Goal: Complete application form

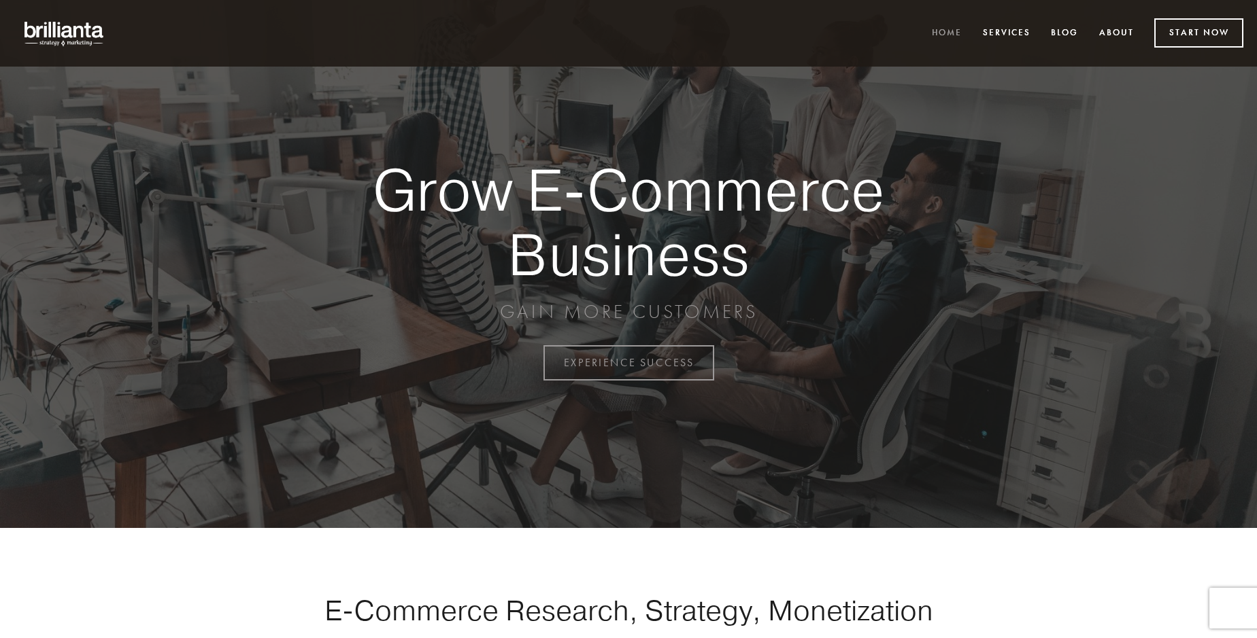
scroll to position [3564, 0]
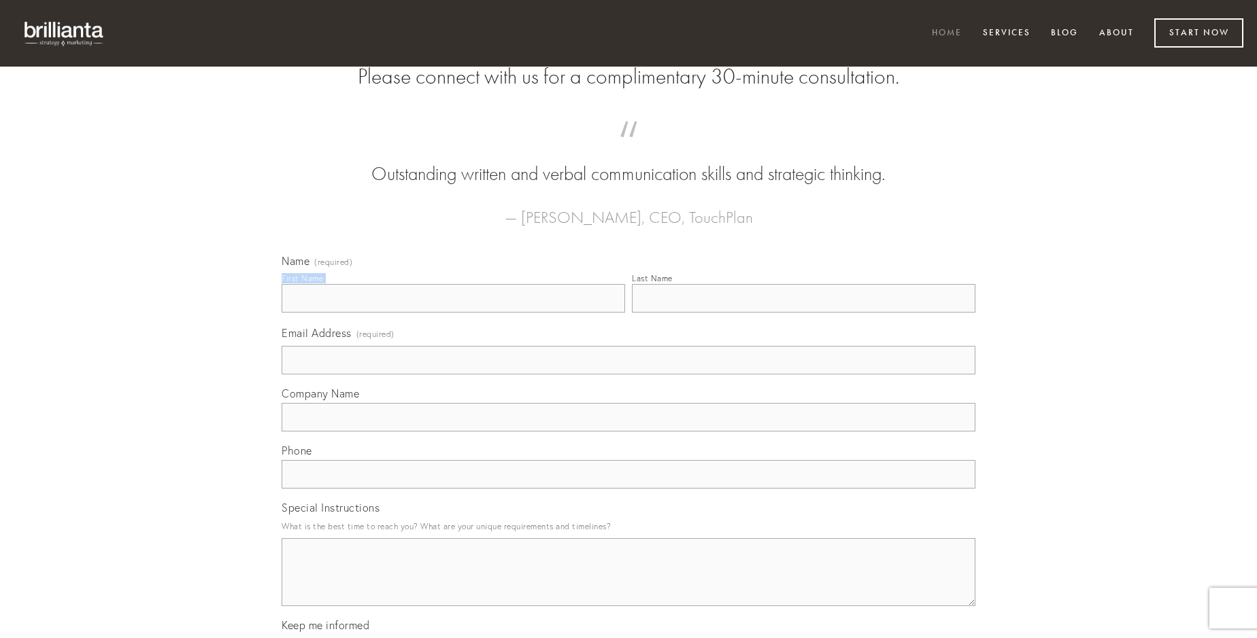
type input "[PERSON_NAME] DDS"
click at [803, 313] on input "Last Name" at bounding box center [803, 298] width 343 height 29
type input "[PERSON_NAME] DDS"
click at [628, 375] on input "Email Address (required)" at bounding box center [628, 360] width 694 height 29
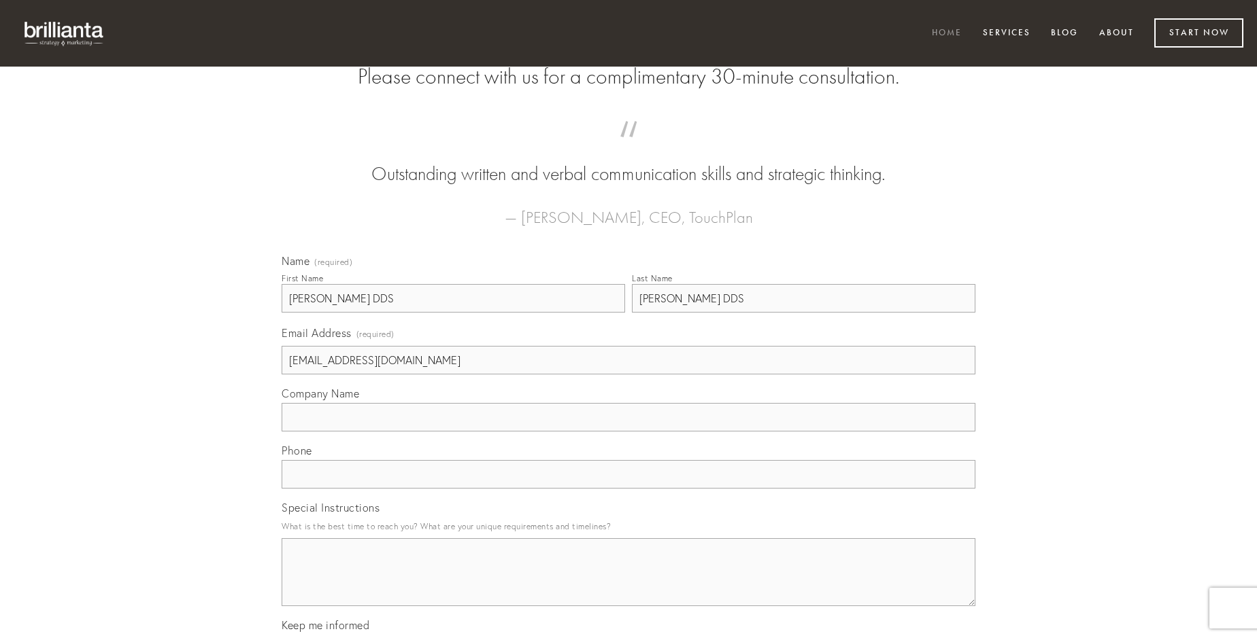
type input "[EMAIL_ADDRESS][DOMAIN_NAME]"
click at [628, 432] on input "Company Name" at bounding box center [628, 417] width 694 height 29
type input "artificiose"
click at [628, 489] on input "text" at bounding box center [628, 474] width 694 height 29
click at [628, 585] on textarea "Special Instructions" at bounding box center [628, 573] width 694 height 68
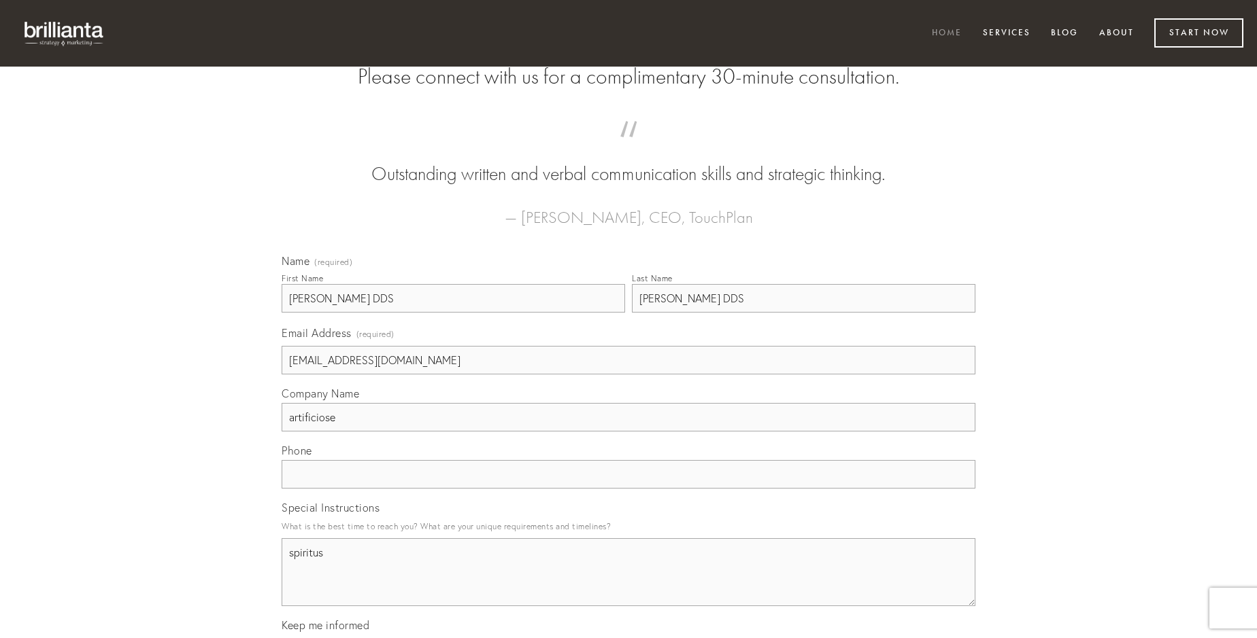
type textarea "spiritus"
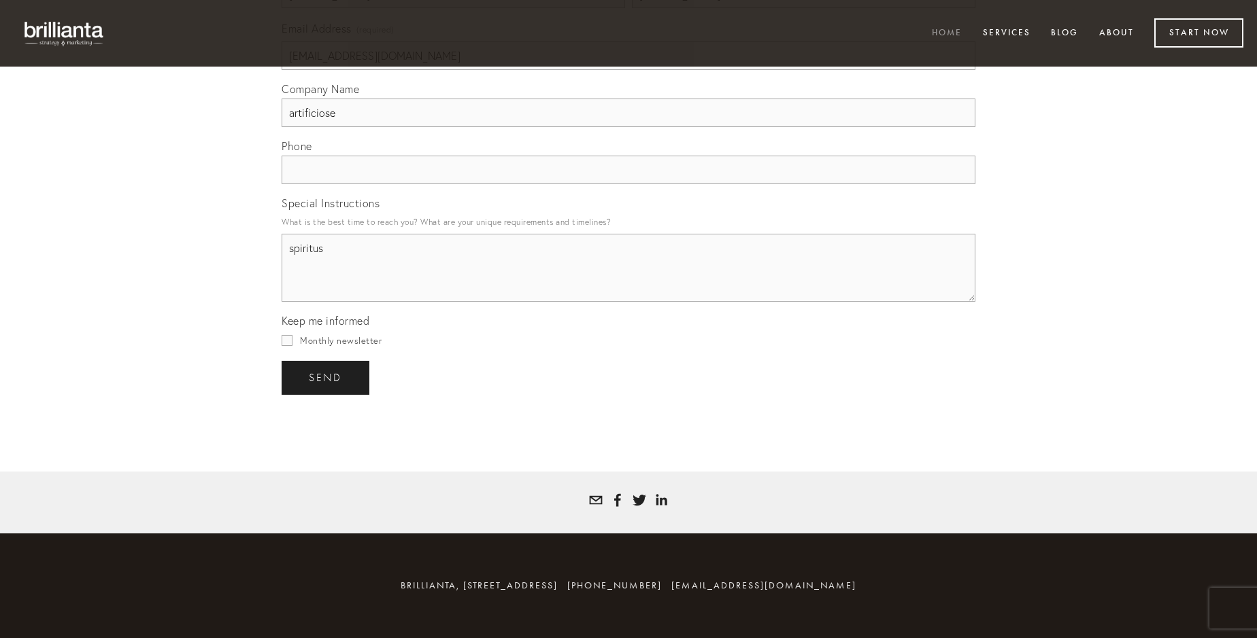
click at [326, 377] on span "send" at bounding box center [325, 378] width 33 height 12
